Goal: Task Accomplishment & Management: Manage account settings

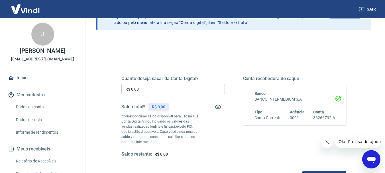
scroll to position [57, 0]
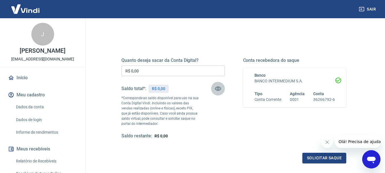
click at [218, 90] on icon "button" at bounding box center [218, 89] width 6 height 4
click at [218, 90] on icon "button" at bounding box center [218, 88] width 6 height 5
click at [23, 7] on img at bounding box center [25, 8] width 37 height 17
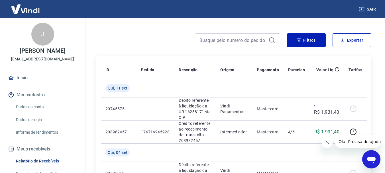
scroll to position [86, 0]
